Goal: Communication & Community: Answer question/provide support

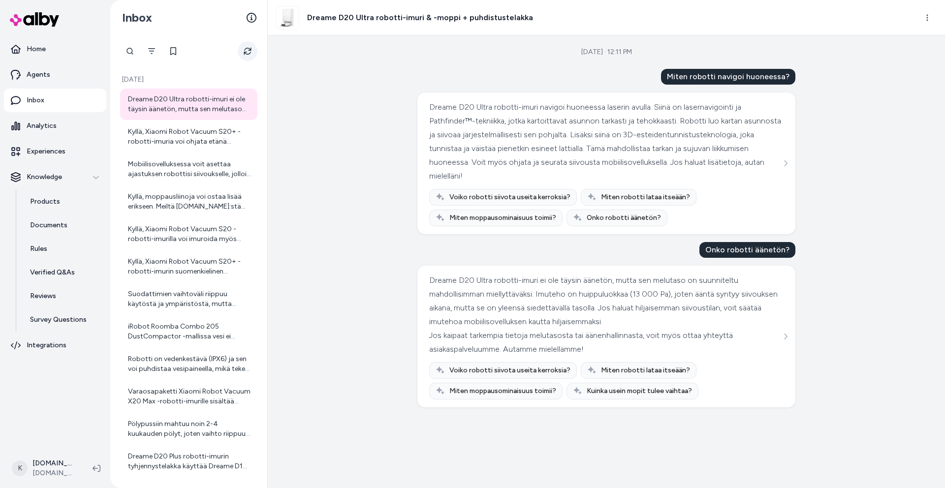
click at [250, 53] on icon "Refresh" at bounding box center [247, 51] width 9 height 9
click at [252, 51] on button "Refresh" at bounding box center [248, 51] width 20 height 20
click at [247, 49] on icon "Refresh" at bounding box center [247, 51] width 9 height 9
click at [44, 60] on link "Home" at bounding box center [55, 49] width 102 height 24
click at [27, 47] on p "Home" at bounding box center [36, 49] width 19 height 10
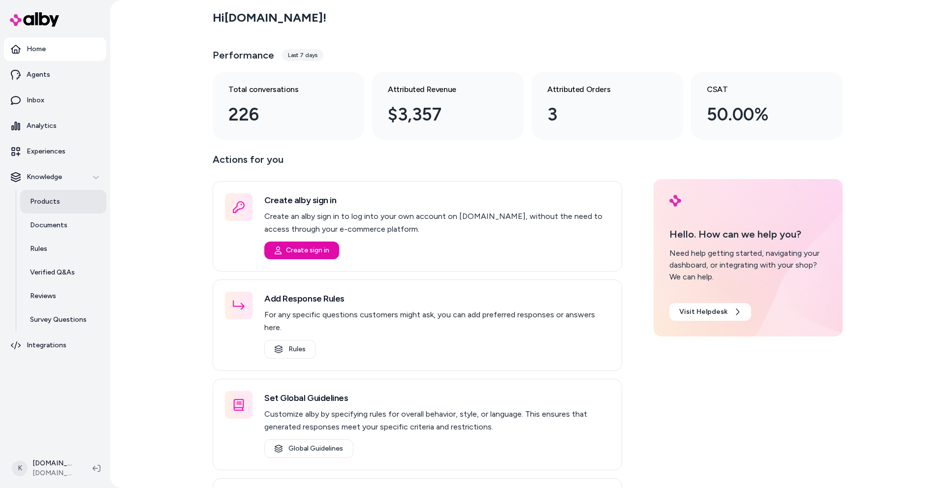
click at [47, 204] on p "Products" at bounding box center [45, 202] width 30 height 10
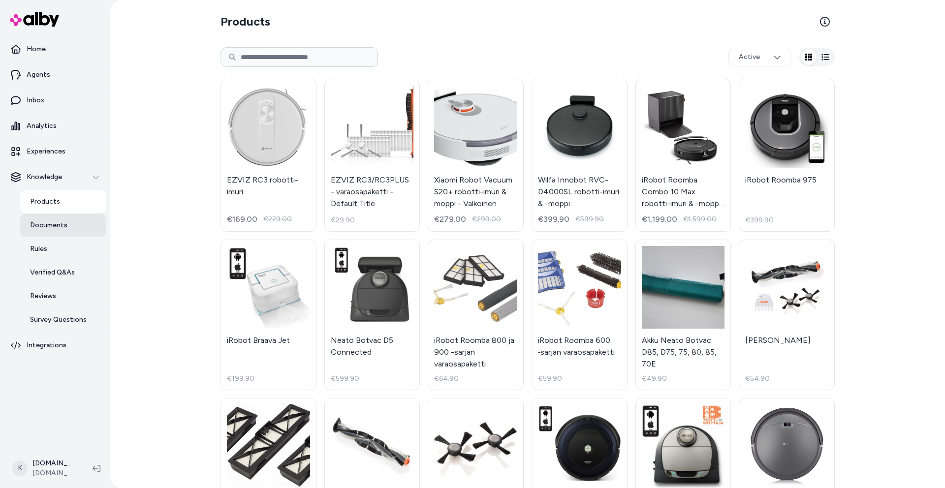
click at [52, 232] on link "Documents" at bounding box center [63, 226] width 86 height 24
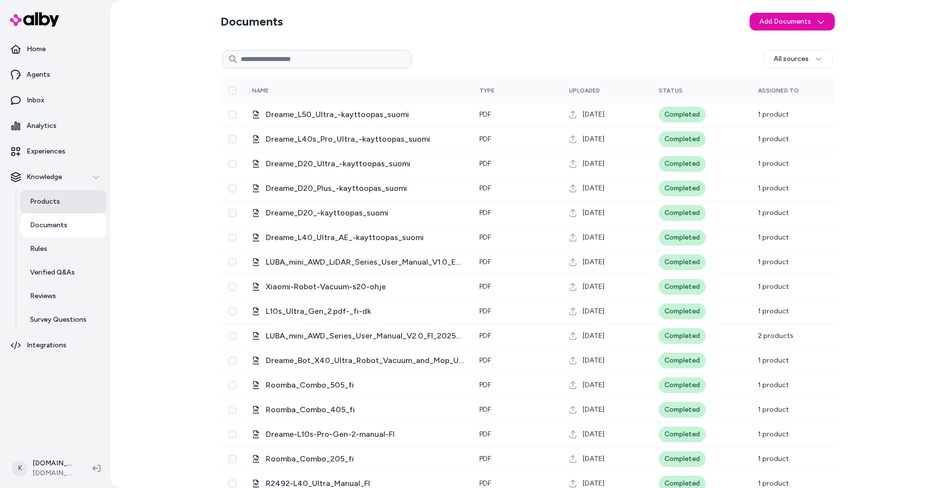
click at [51, 200] on p "Products" at bounding box center [45, 202] width 30 height 10
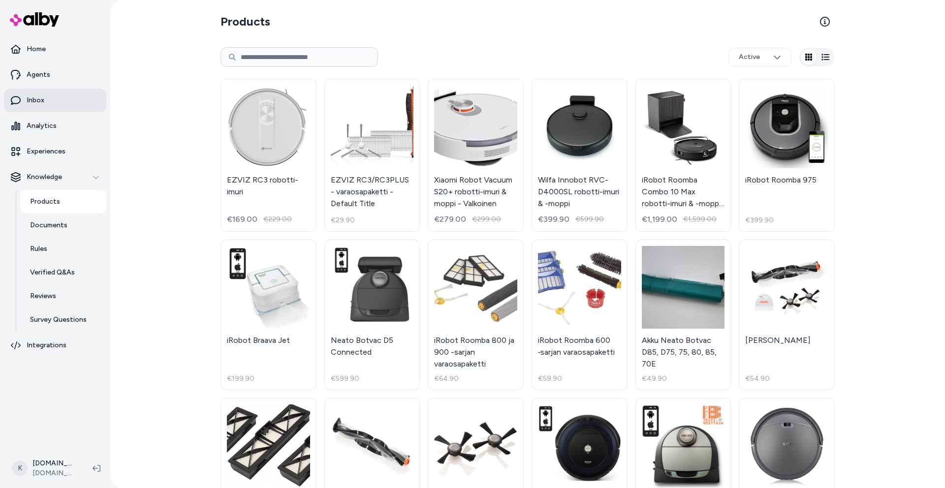
click at [38, 100] on p "Inbox" at bounding box center [36, 100] width 18 height 10
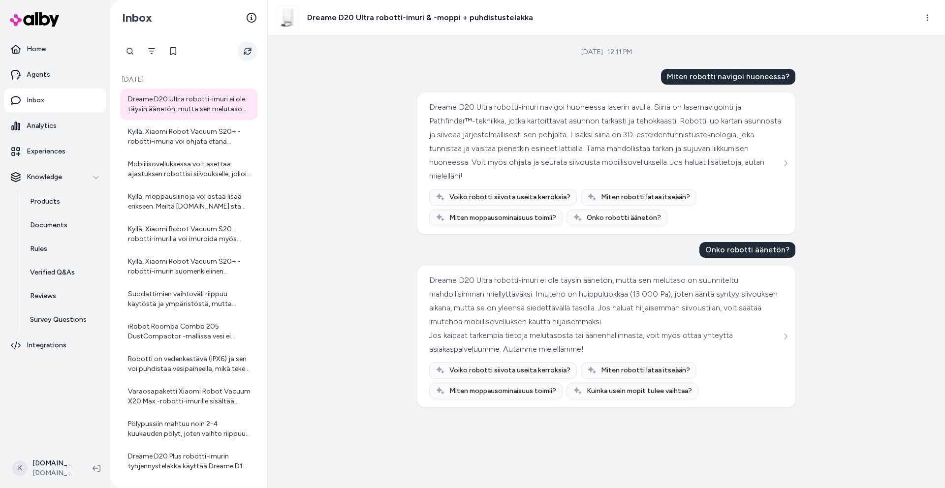
click at [240, 51] on button "Refresh" at bounding box center [248, 51] width 20 height 20
click at [245, 61] on div "[DATE] Dreame D20 Ultra robotti-imuri ei ole täysin äänetön, mutta sen melutaso…" at bounding box center [188, 261] width 157 height 453
click at [249, 55] on button "Refresh" at bounding box center [248, 51] width 20 height 20
click at [254, 16] on icon at bounding box center [252, 18] width 10 height 10
click at [247, 45] on button "Refresh" at bounding box center [248, 51] width 20 height 20
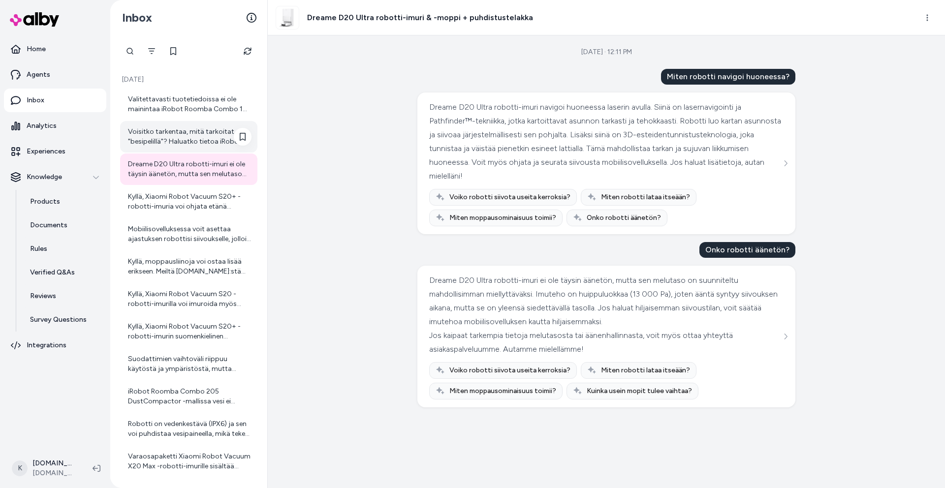
click at [213, 144] on div "Voisitko tarkentaa, mitä tarkoitat "besipelillä"? Haluatko tietoa iRobot Roomba…" at bounding box center [190, 137] width 124 height 20
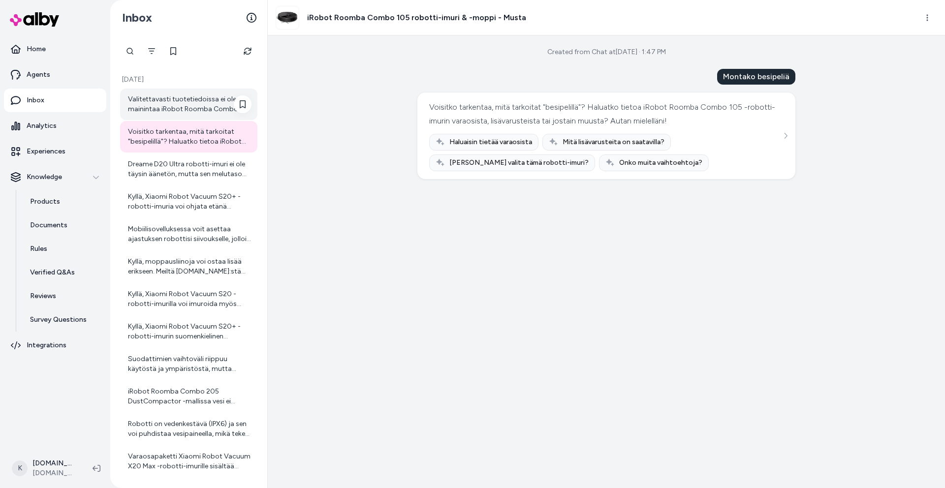
click at [194, 115] on div "Valitettavasti tuotetiedoissa ei ole mainintaa iRobot Roomba Combo 105 -robotti…" at bounding box center [188, 105] width 137 height 32
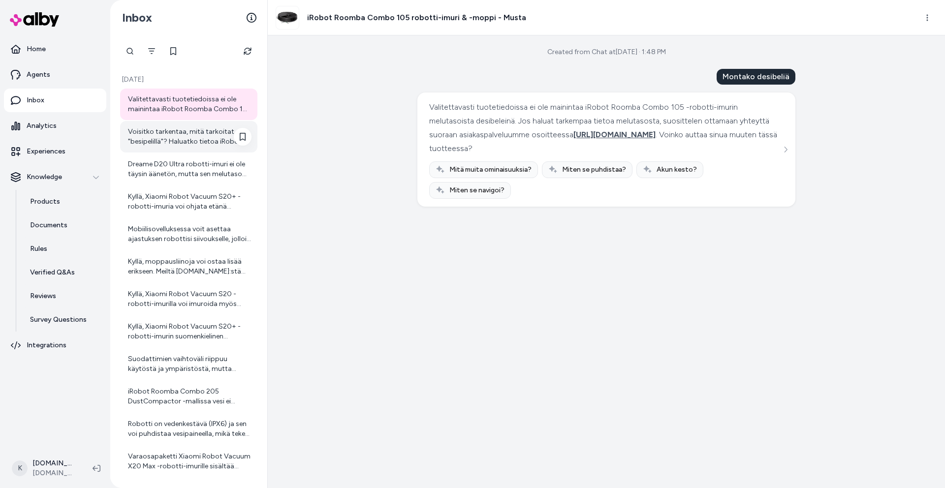
click at [190, 134] on div "Voisitko tarkentaa, mitä tarkoitat "besipelillä"? Haluatko tietoa iRobot Roomba…" at bounding box center [190, 137] width 124 height 20
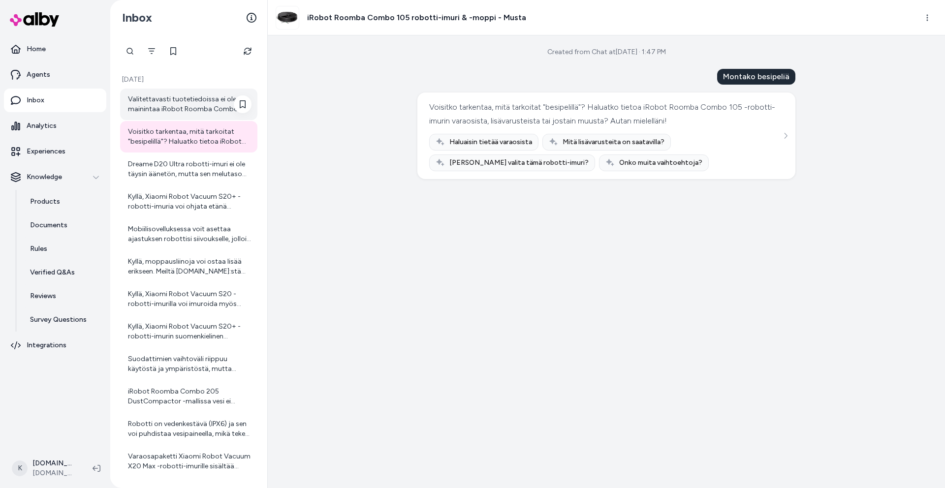
click at [194, 96] on div "Valitettavasti tuotetiedoissa ei ole mainintaa iRobot Roomba Combo 105 -robotti…" at bounding box center [190, 105] width 124 height 20
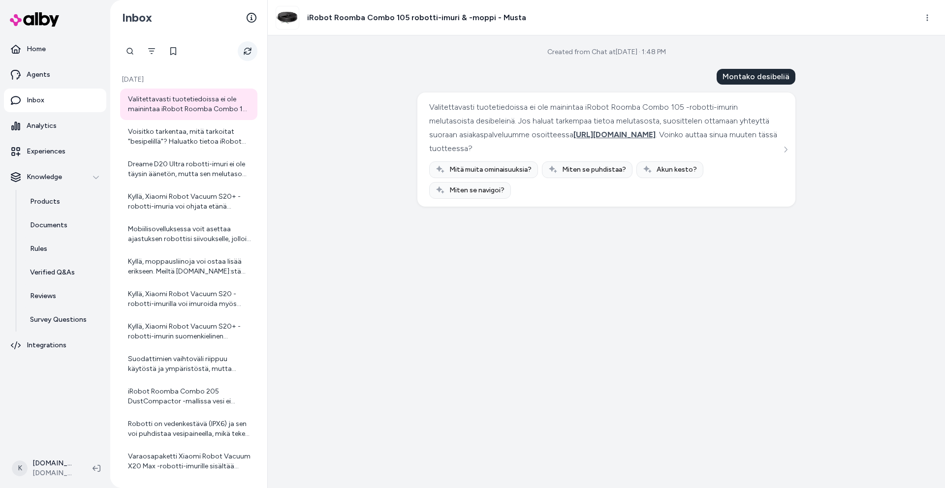
click at [242, 54] on button "Refresh" at bounding box center [248, 51] width 20 height 20
click at [244, 50] on icon "Refresh" at bounding box center [248, 51] width 8 height 8
click at [238, 53] on button "Refresh" at bounding box center [248, 51] width 20 height 20
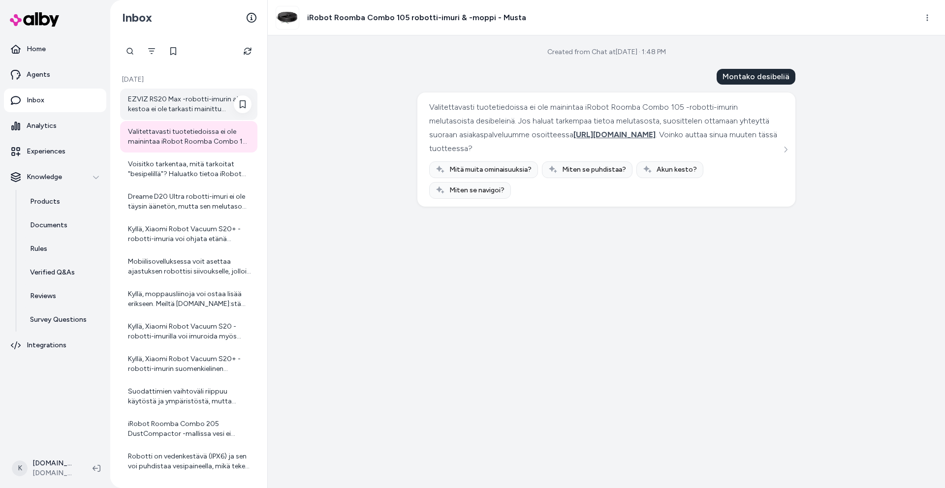
click at [203, 115] on div "EZVIZ RS20 Max -robotti-imurin akun kestoa ei ole tarkasti mainittu tuotetiedoi…" at bounding box center [188, 105] width 137 height 32
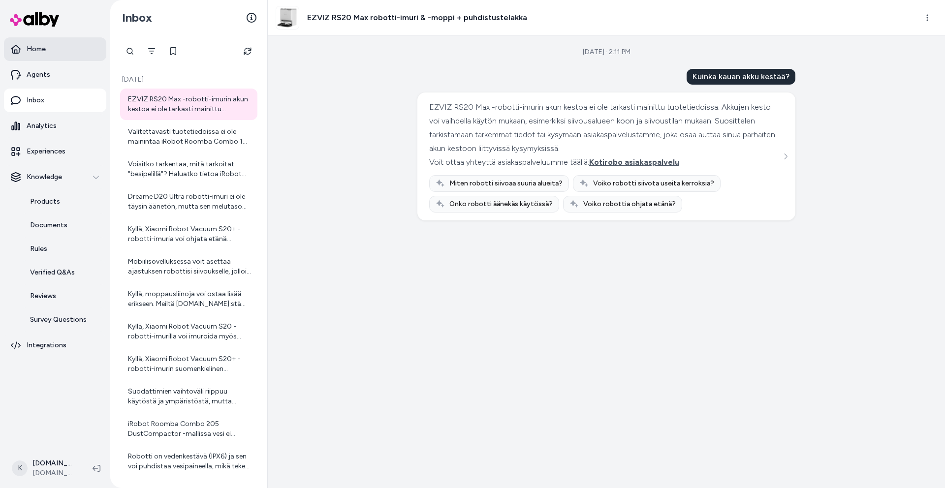
click at [54, 56] on link "Home" at bounding box center [55, 49] width 102 height 24
